Goal: Check status

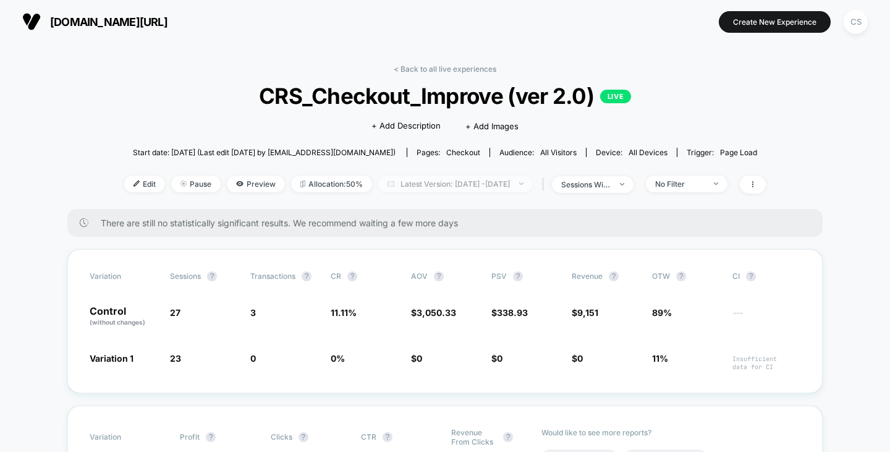
click at [464, 180] on span "Latest Version: [DATE] - [DATE]" at bounding box center [455, 183] width 154 height 17
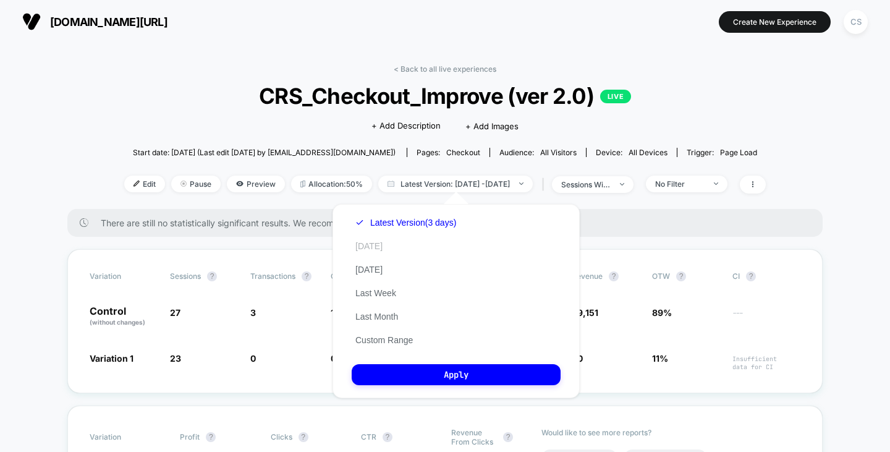
click at [366, 244] on button "[DATE]" at bounding box center [369, 245] width 35 height 11
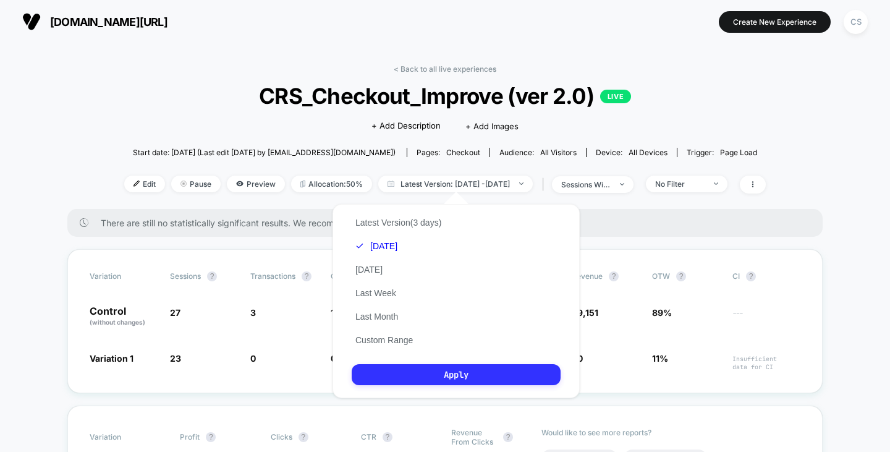
click at [444, 371] on button "Apply" at bounding box center [456, 374] width 209 height 21
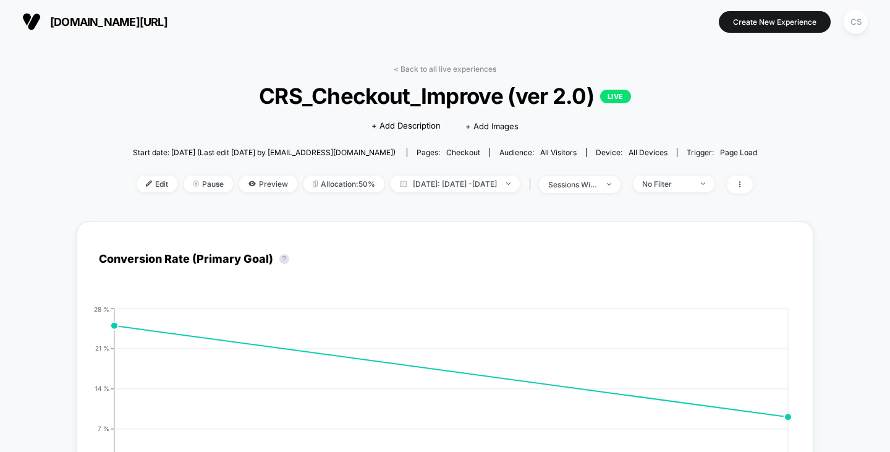
click at [454, 174] on div "< Back to all live experiences CRS_Checkout_Improve (ver 2.0) LIVE Click to edi…" at bounding box center [445, 136] width 624 height 145
click at [457, 182] on span "[DATE]: [DATE] - [DATE]" at bounding box center [455, 183] width 129 height 17
select select "*"
select select "****"
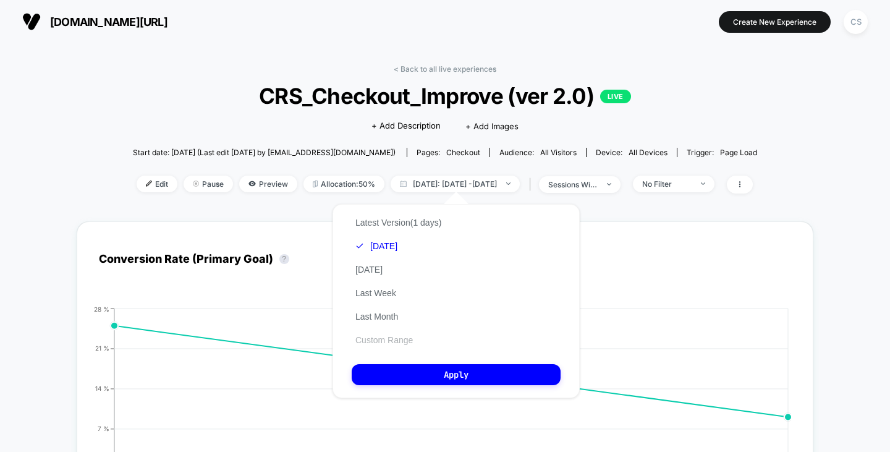
click at [397, 337] on button "Custom Range" at bounding box center [384, 339] width 65 height 11
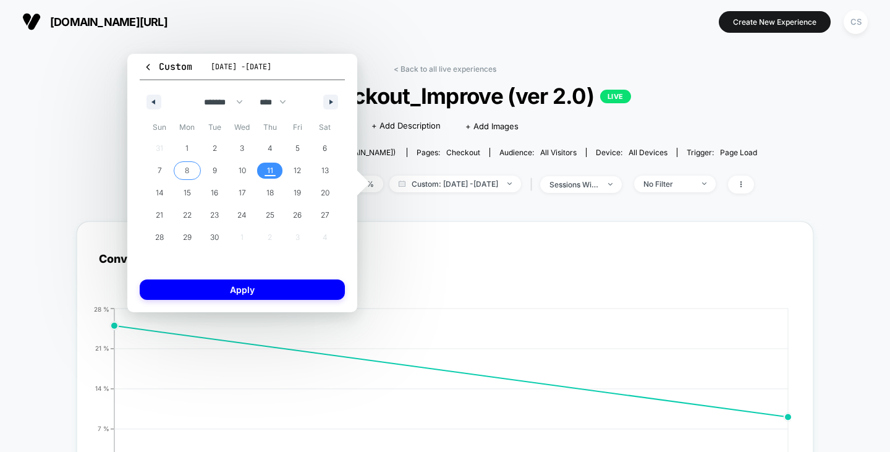
click at [189, 170] on span "8" at bounding box center [187, 170] width 4 height 22
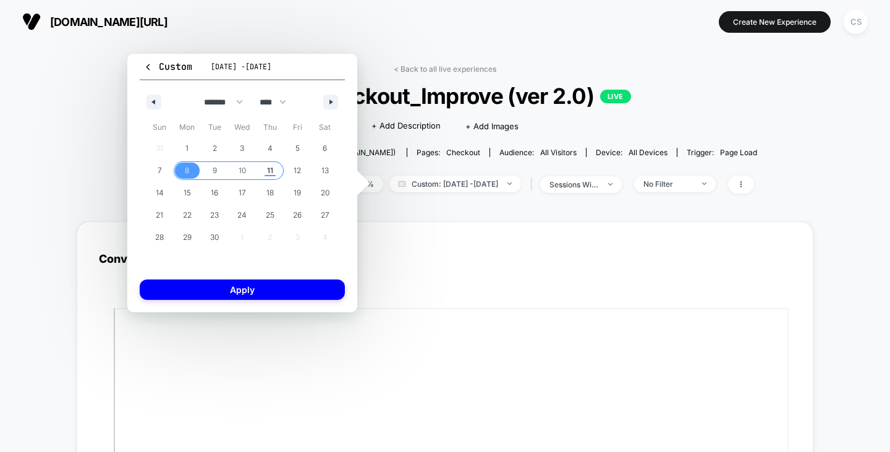
drag, startPoint x: 274, startPoint y: 172, endPoint x: 277, endPoint y: 184, distance: 12.0
click at [274, 172] on span "11" at bounding box center [270, 171] width 28 height 16
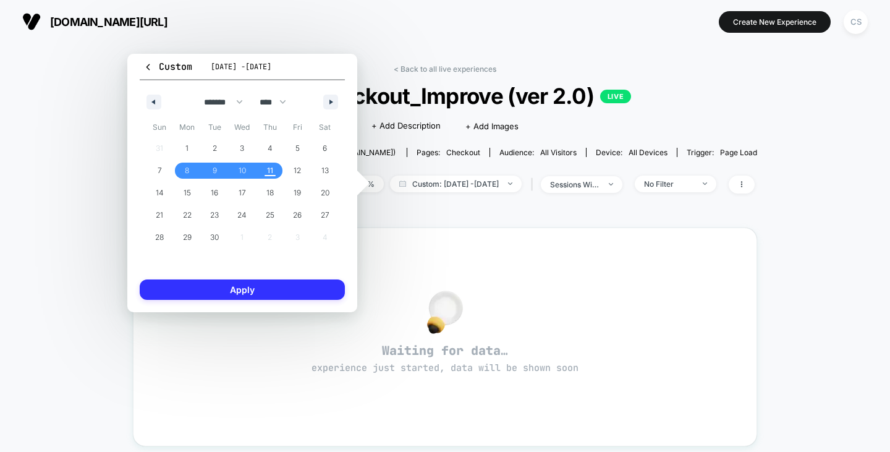
click at [286, 284] on button "Apply" at bounding box center [242, 289] width 205 height 20
